Goal: Information Seeking & Learning: Learn about a topic

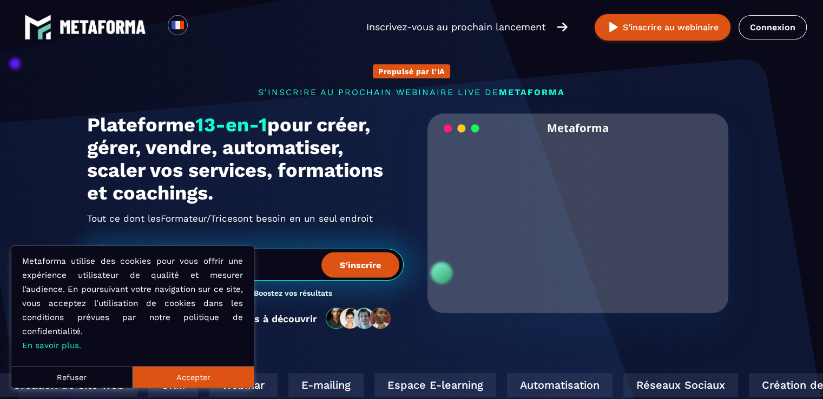
click at [189, 372] on button "Accepter" at bounding box center [193, 377] width 121 height 22
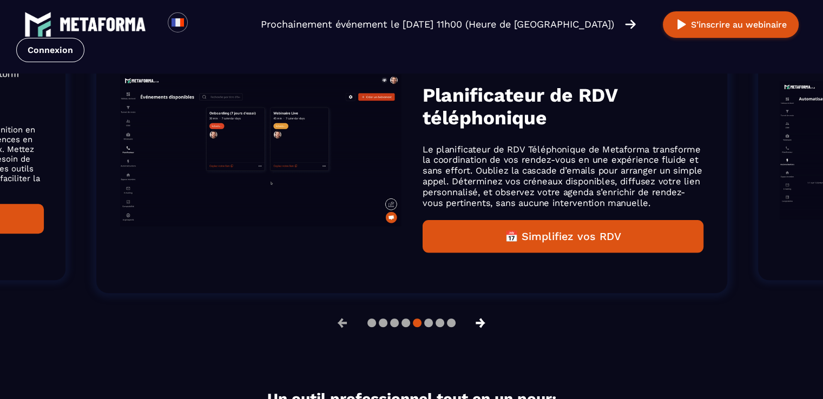
scroll to position [757, 0]
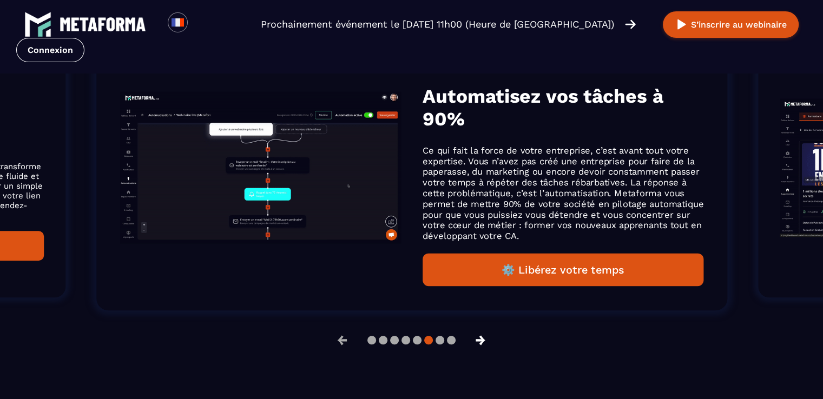
click at [484, 343] on button "→" at bounding box center [480, 340] width 28 height 26
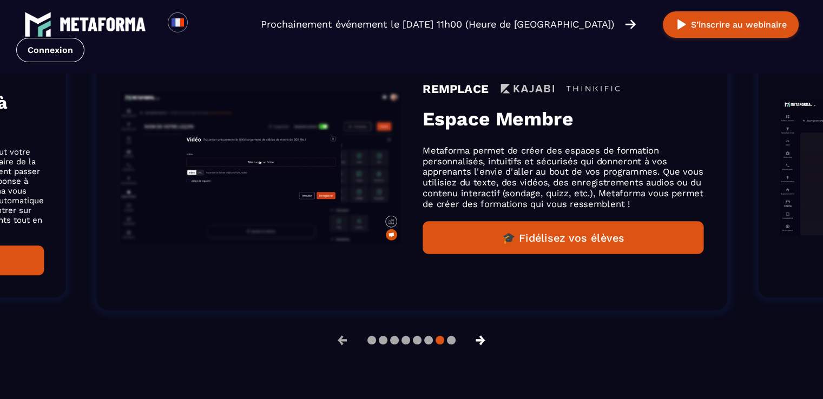
click at [484, 343] on button "→" at bounding box center [480, 340] width 28 height 26
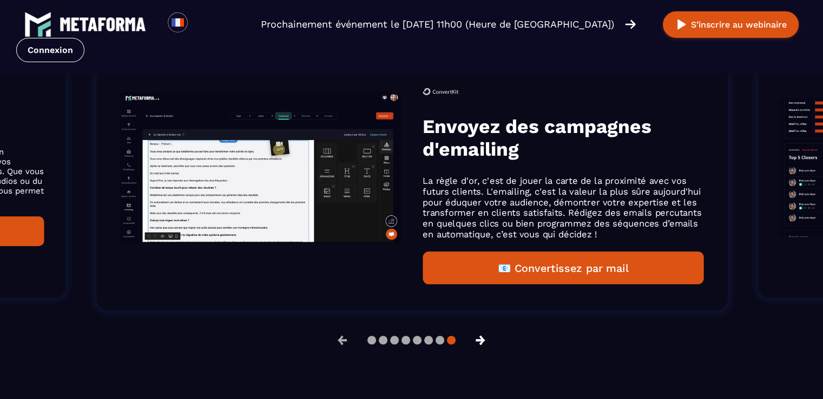
click at [484, 343] on button "→" at bounding box center [480, 340] width 28 height 26
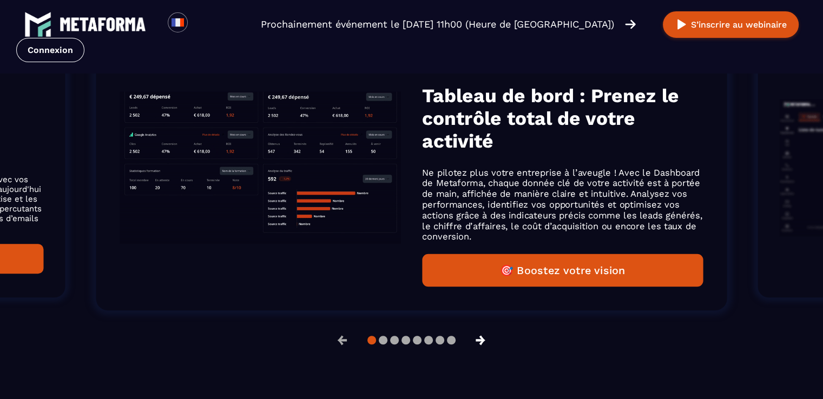
click at [484, 343] on button "→" at bounding box center [480, 340] width 28 height 26
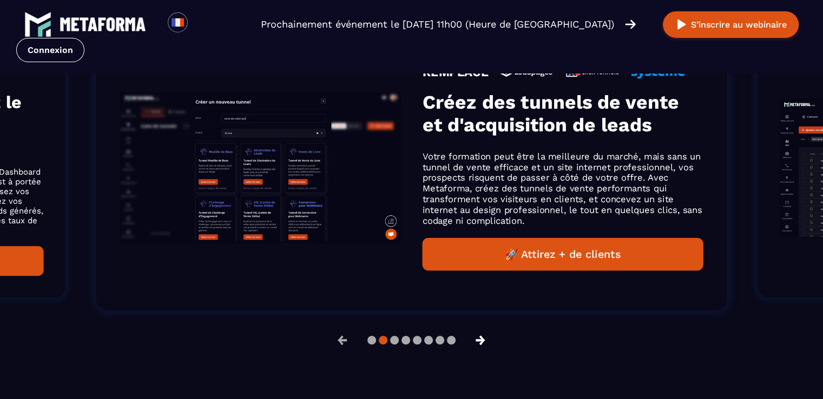
scroll to position [775, 0]
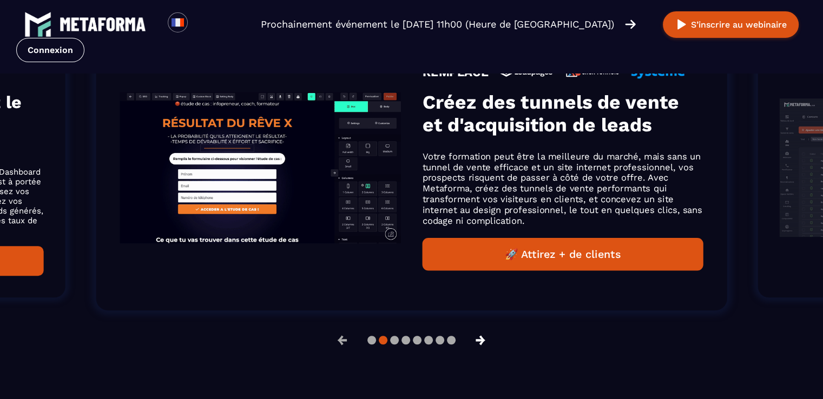
click at [484, 343] on button "→" at bounding box center [480, 340] width 28 height 26
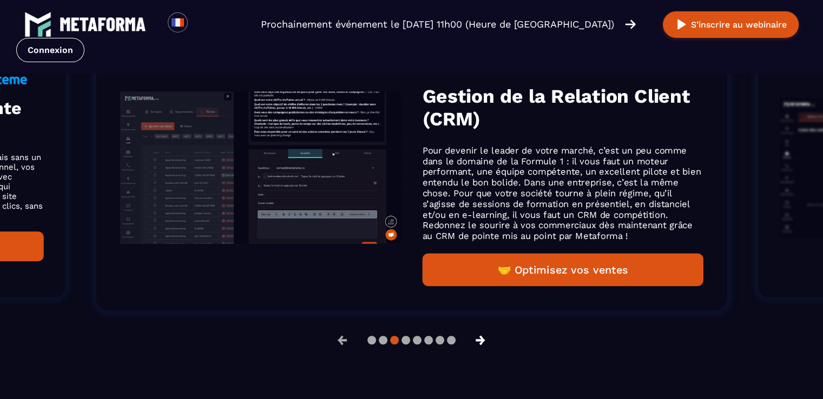
click at [484, 343] on button "→" at bounding box center [480, 340] width 28 height 26
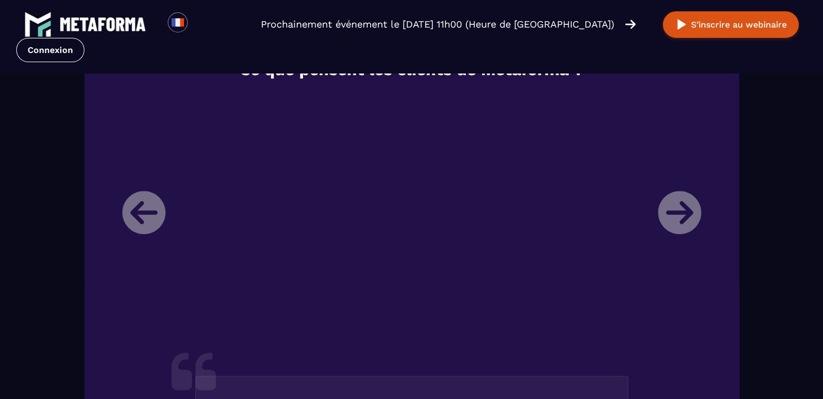
scroll to position [1244, 0]
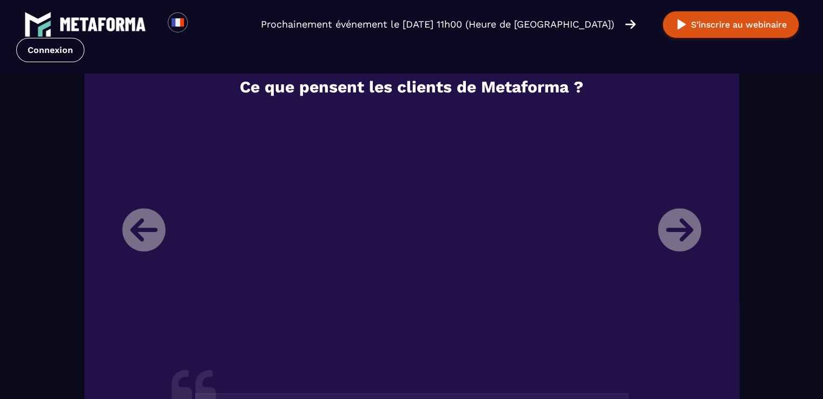
click at [682, 236] on li "Laura Directrice d'un organisme de formation Je m’appelle Laura, je suis direct…" at bounding box center [411, 392] width 595 height 564
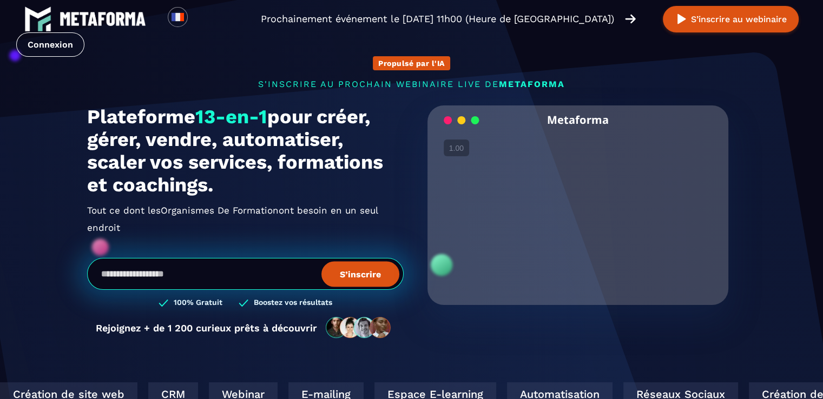
scroll to position [0, 0]
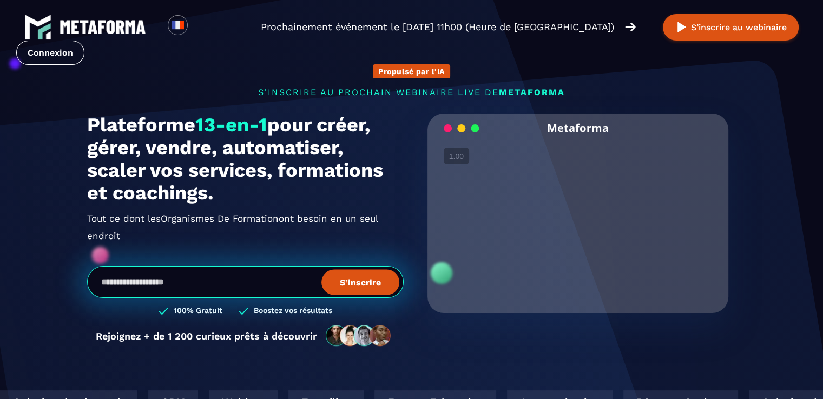
click at [586, 219] on video "Your browser does not support the video tag." at bounding box center [577, 213] width 285 height 142
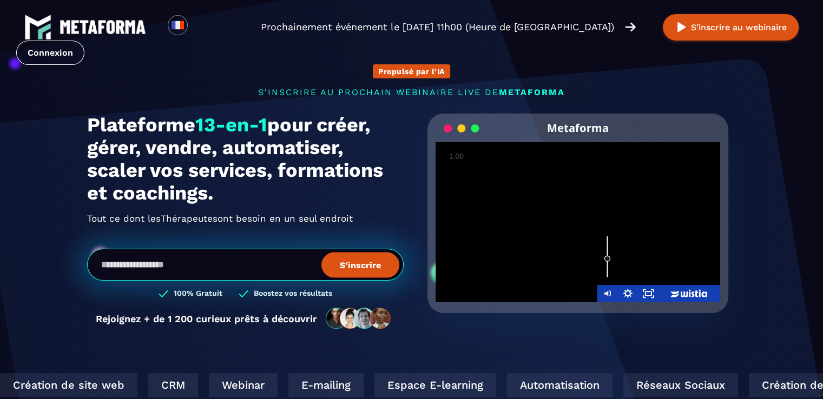
click at [605, 259] on div "Volume" at bounding box center [607, 257] width 21 height 57
click at [606, 264] on div "Volume" at bounding box center [607, 257] width 21 height 57
click at [606, 266] on div "Volume" at bounding box center [607, 265] width 6 height 6
click at [549, 222] on div at bounding box center [577, 222] width 285 height 160
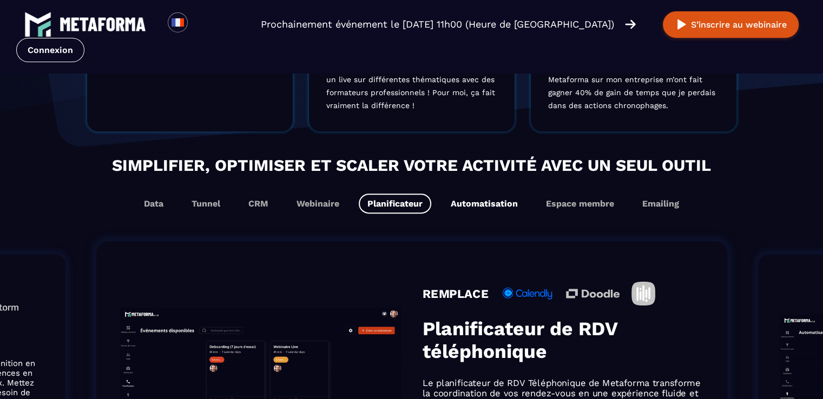
scroll to position [541, 0]
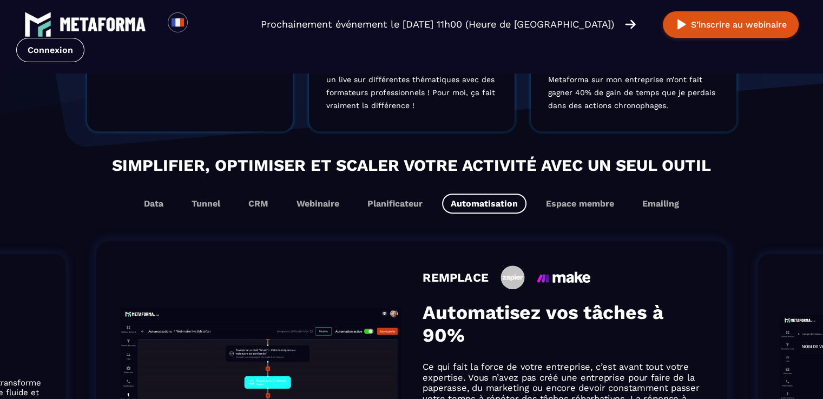
click at [483, 209] on button "Automatisation" at bounding box center [484, 204] width 84 height 20
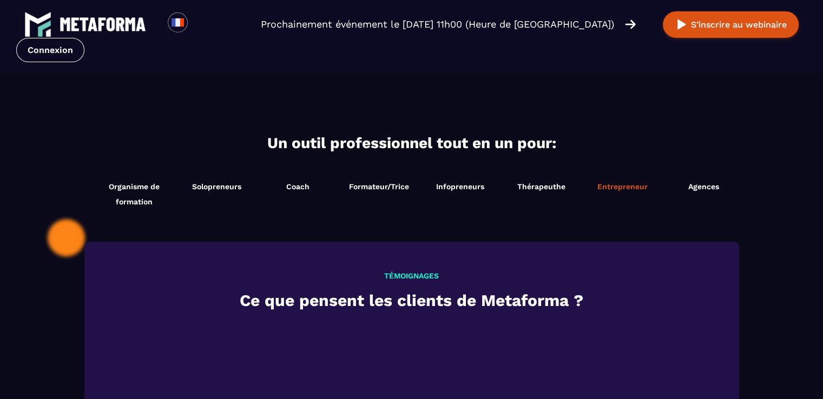
scroll to position [1082, 0]
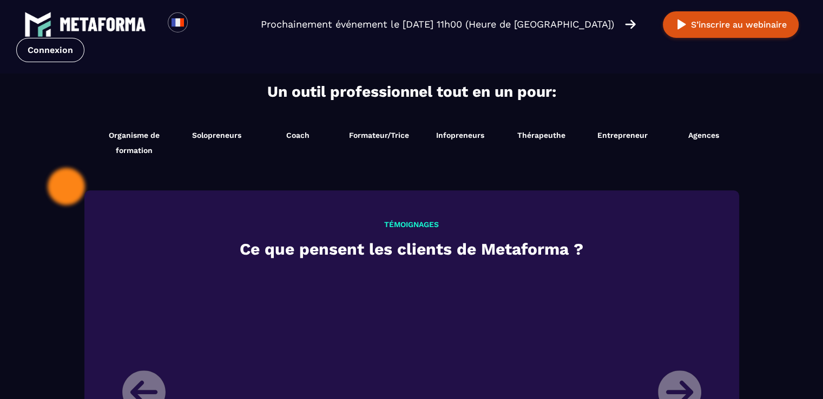
drag, startPoint x: 736, startPoint y: 137, endPoint x: 737, endPoint y: 150, distance: 12.5
click at [737, 150] on li "Agences Démarrer maintenant" at bounding box center [703, 142] width 81 height 41
drag, startPoint x: 746, startPoint y: 139, endPoint x: 696, endPoint y: 160, distance: 54.1
click at [748, 155] on ul "Organisme de formation Démarrer maintenant Solopreneurs Démarrer maintenant Coa…" at bounding box center [419, 142] width 665 height 41
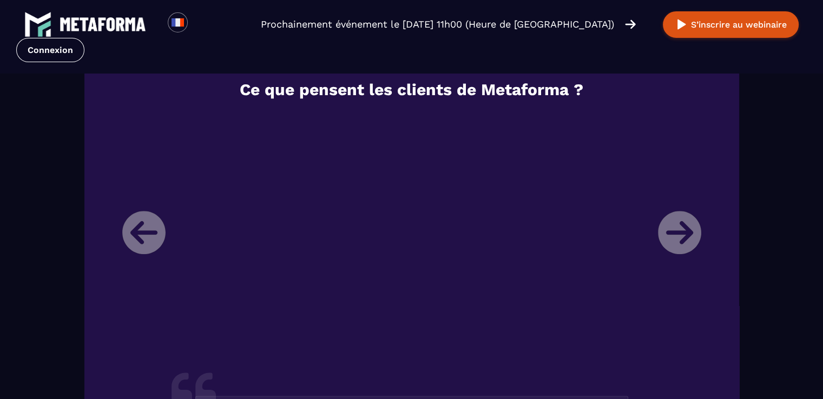
scroll to position [1237, 0]
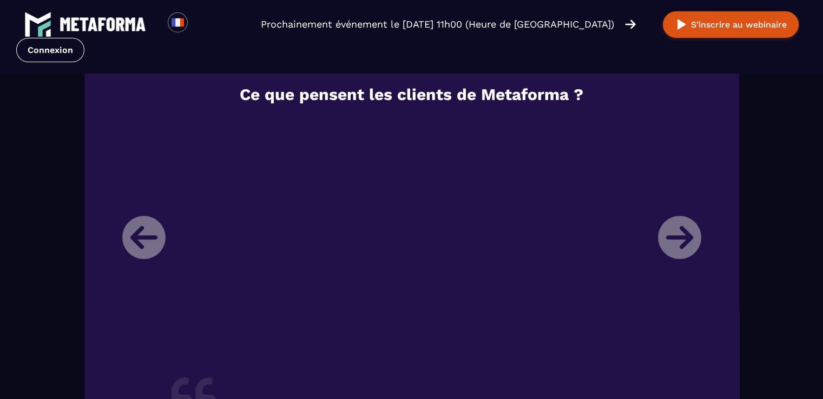
click at [685, 240] on li "Laura Directrice d'un organisme de formation Je m’appelle Laura, je suis direct…" at bounding box center [411, 399] width 595 height 564
click at [139, 238] on li "Laura Directrice d'un organisme de formation Je m’appelle Laura, je suis direct…" at bounding box center [411, 399] width 595 height 564
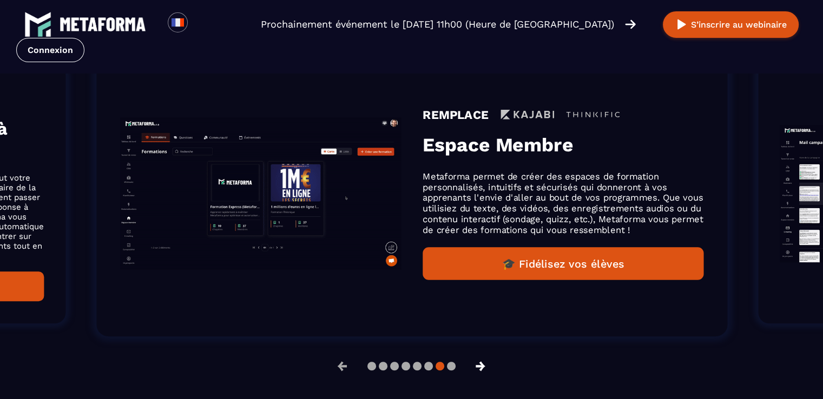
scroll to position [750, 0]
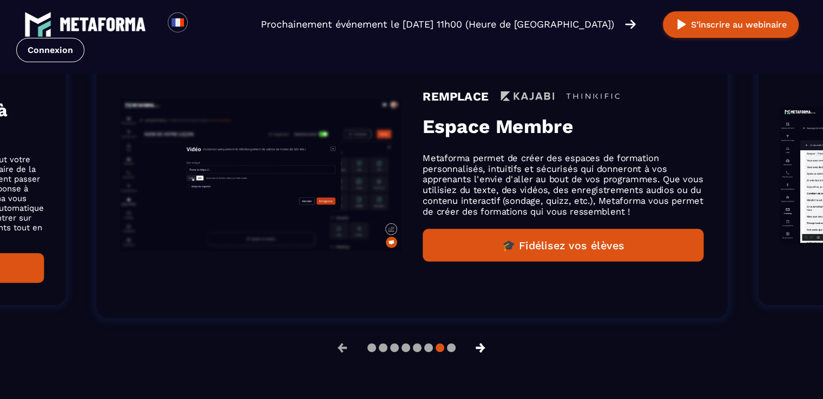
click at [485, 349] on button "→" at bounding box center [480, 348] width 28 height 26
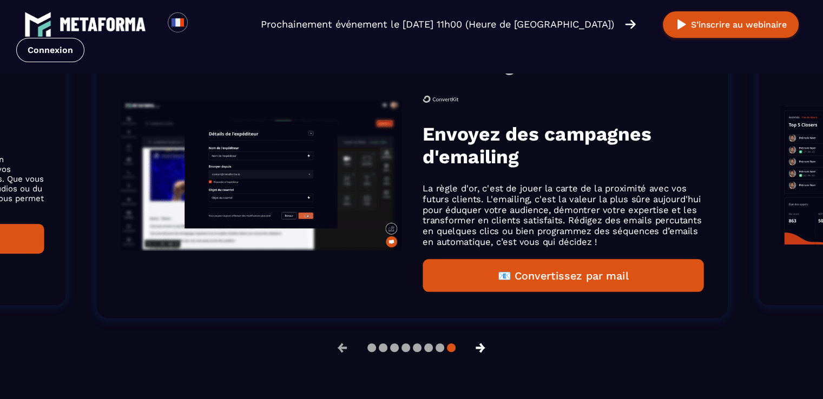
click at [485, 349] on button "→" at bounding box center [480, 348] width 28 height 26
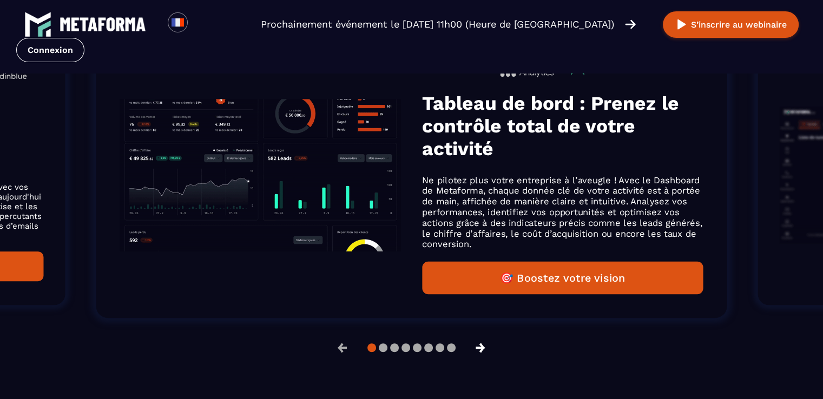
click at [485, 349] on button "→" at bounding box center [480, 348] width 28 height 26
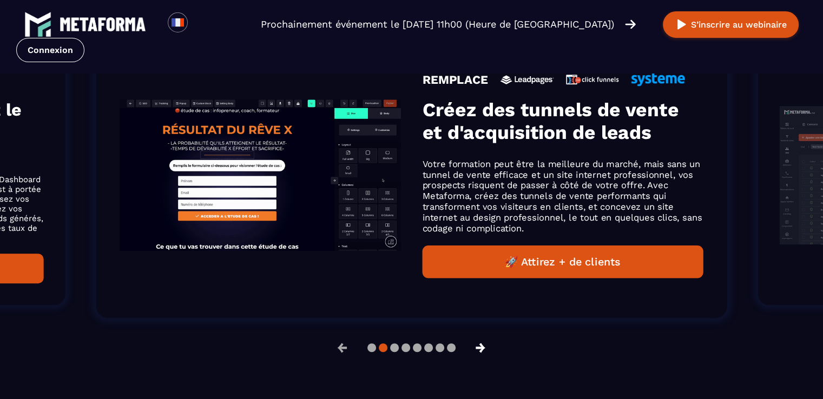
click at [485, 349] on button "→" at bounding box center [480, 348] width 28 height 26
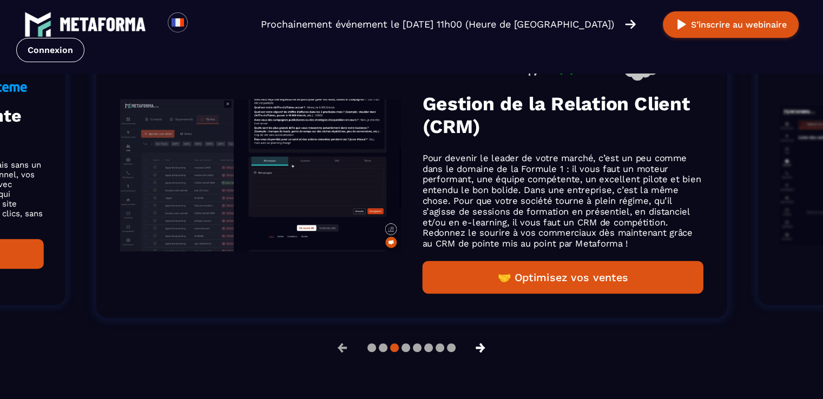
scroll to position [767, 0]
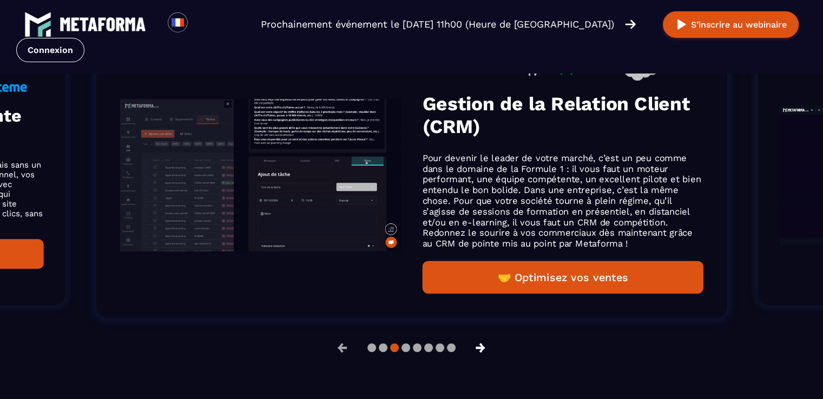
click at [485, 349] on button "→" at bounding box center [480, 348] width 28 height 26
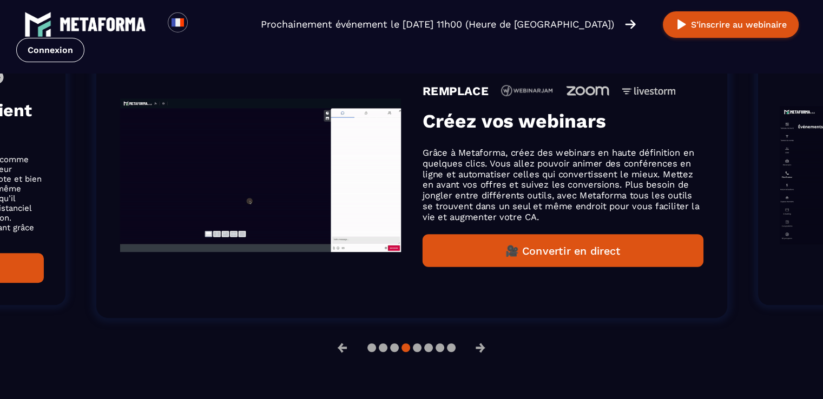
scroll to position [750, 0]
